Goal: Navigation & Orientation: Find specific page/section

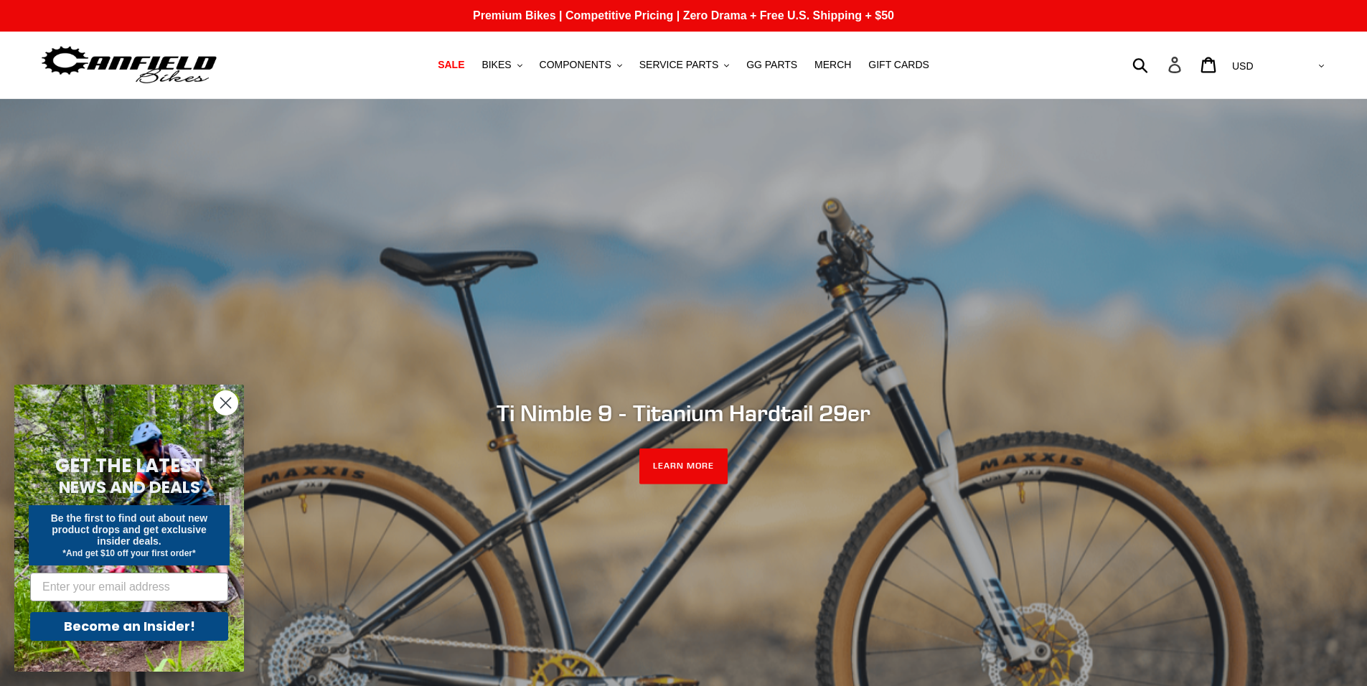
click at [1183, 62] on icon at bounding box center [1175, 65] width 16 height 17
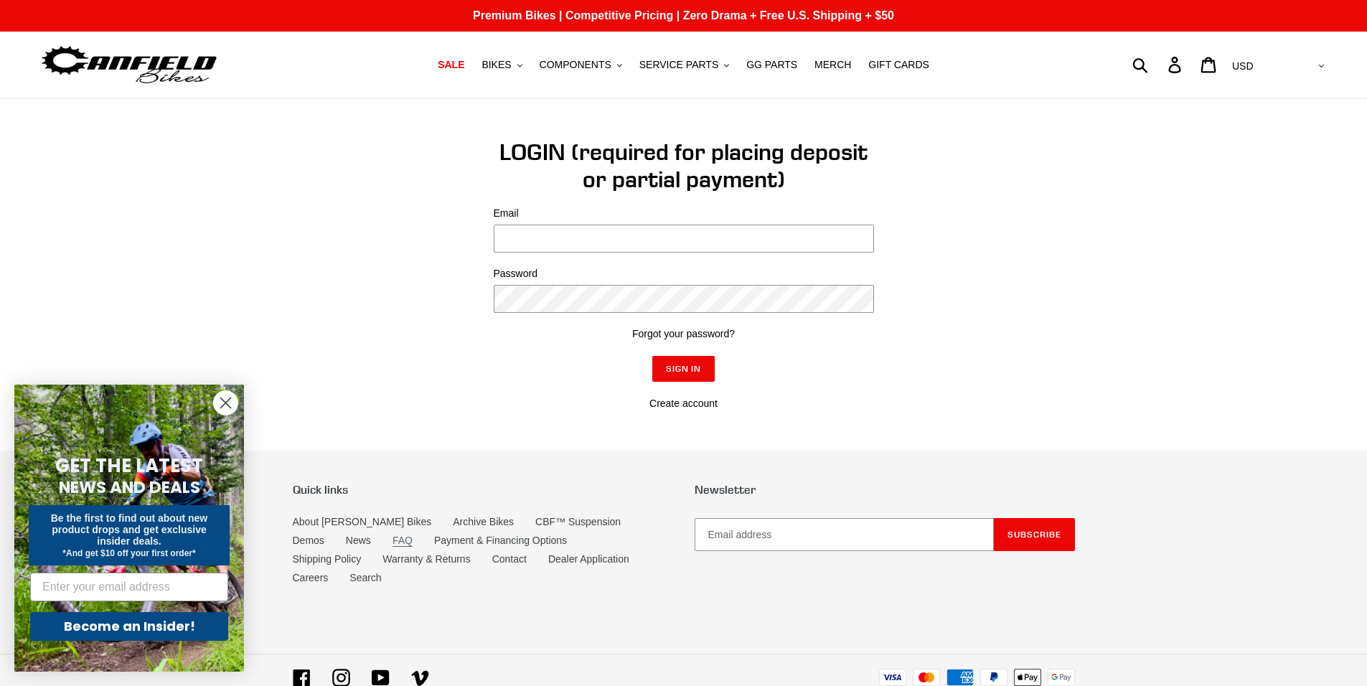
click at [392, 540] on link "FAQ" at bounding box center [402, 541] width 20 height 12
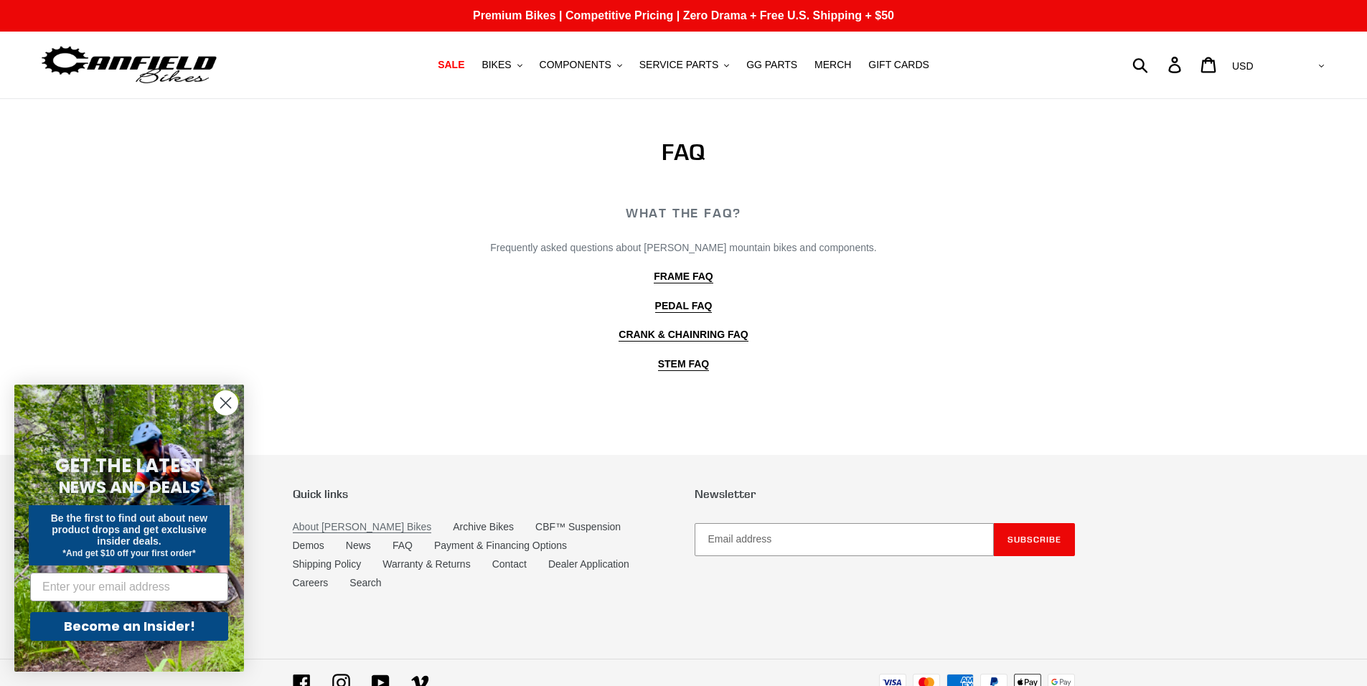
click at [335, 527] on link "About [PERSON_NAME] Bikes" at bounding box center [362, 527] width 139 height 12
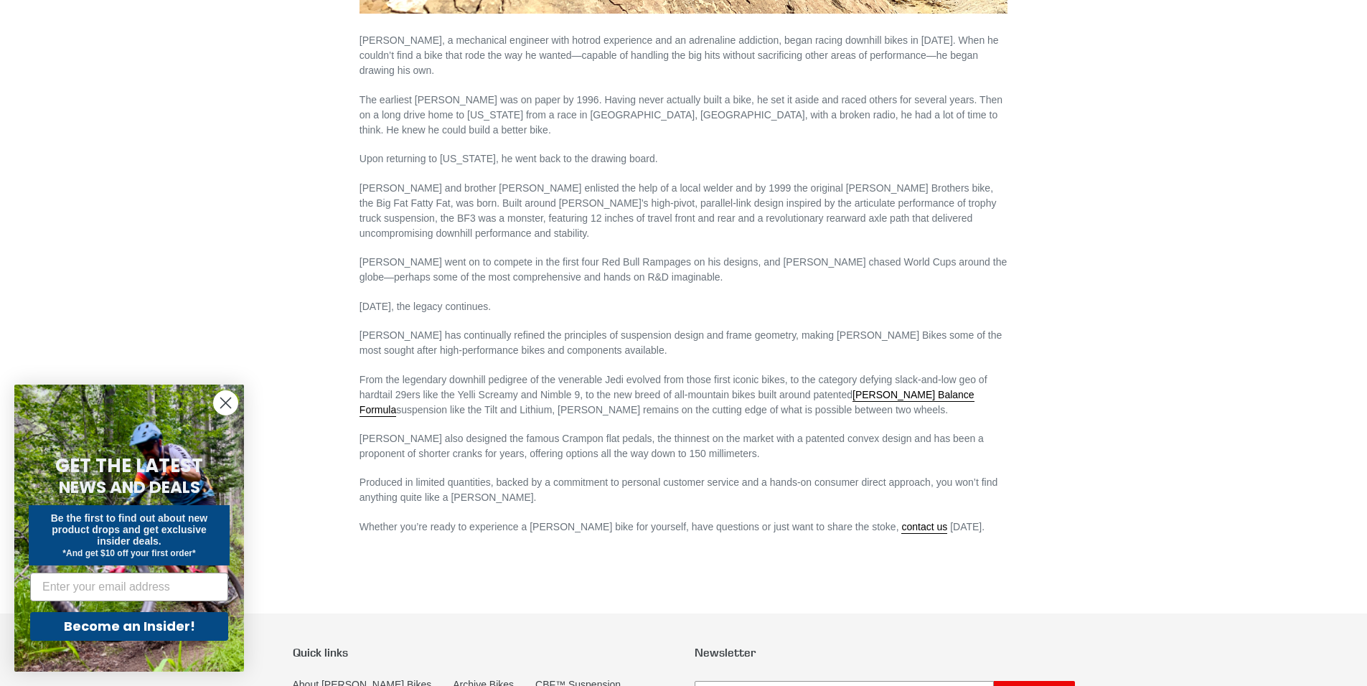
scroll to position [718, 0]
